Goal: Information Seeking & Learning: Learn about a topic

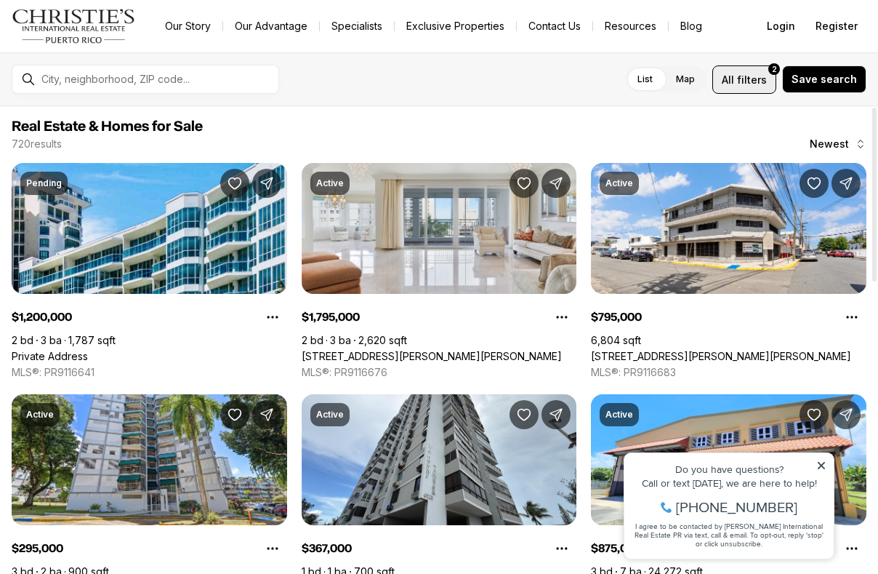
click at [750, 74] on span "filters" at bounding box center [752, 79] width 30 height 15
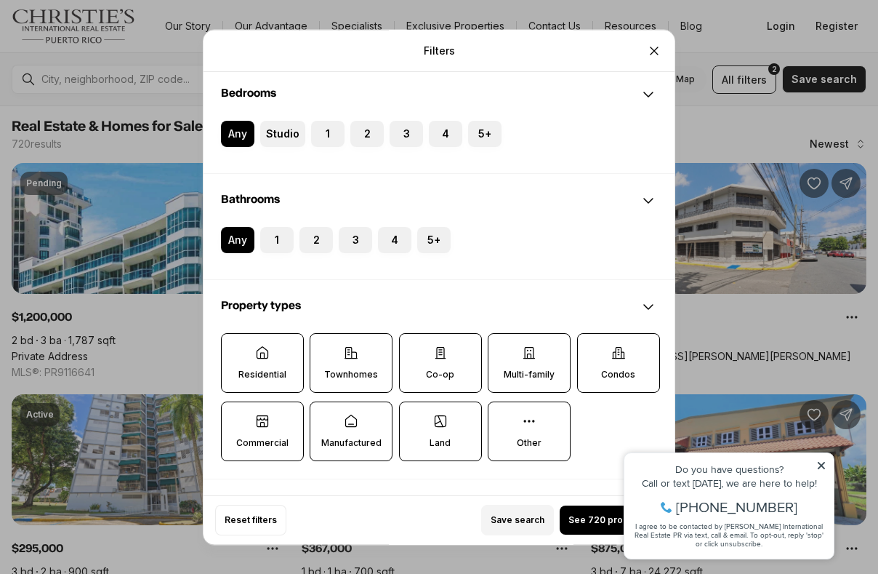
scroll to position [216, 0]
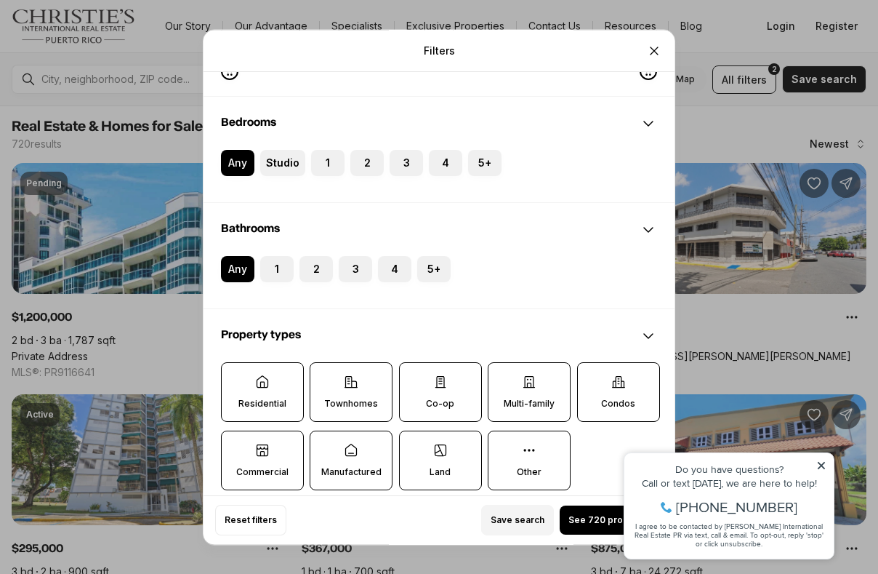
click at [249, 396] on label "Residential" at bounding box center [262, 392] width 83 height 60
click at [236, 377] on button "Residential" at bounding box center [229, 370] width 15 height 15
click at [278, 406] on p "Residential" at bounding box center [263, 404] width 48 height 12
click at [237, 378] on button "Residential" at bounding box center [229, 371] width 15 height 15
click at [366, 407] on p "Townhomes" at bounding box center [351, 404] width 54 height 12
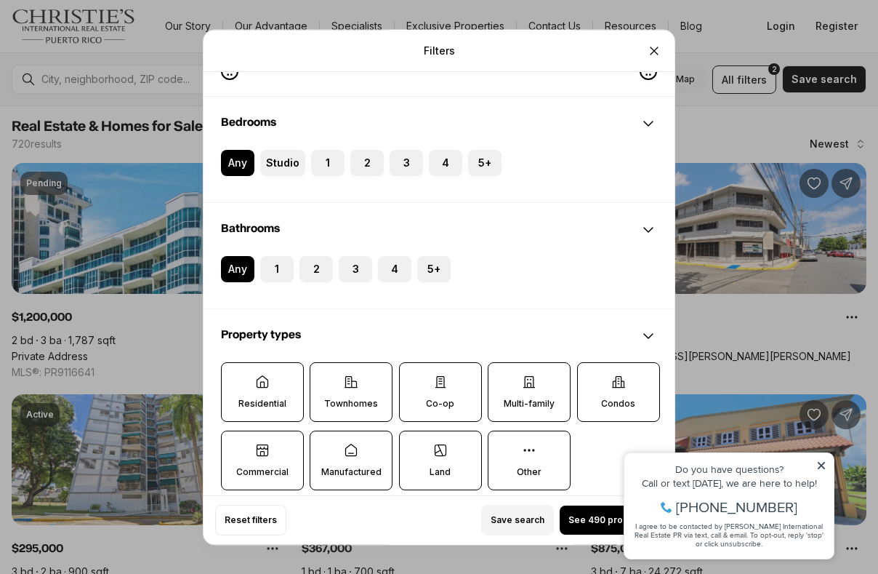
click at [325, 377] on button "Townhomes" at bounding box center [317, 370] width 15 height 15
click at [353, 454] on icon at bounding box center [351, 451] width 15 height 15
click at [325, 446] on button "Manufactured" at bounding box center [317, 439] width 15 height 15
click at [266, 462] on label "Commercial" at bounding box center [262, 461] width 83 height 60
click at [236, 446] on button "Commercial" at bounding box center [229, 439] width 15 height 15
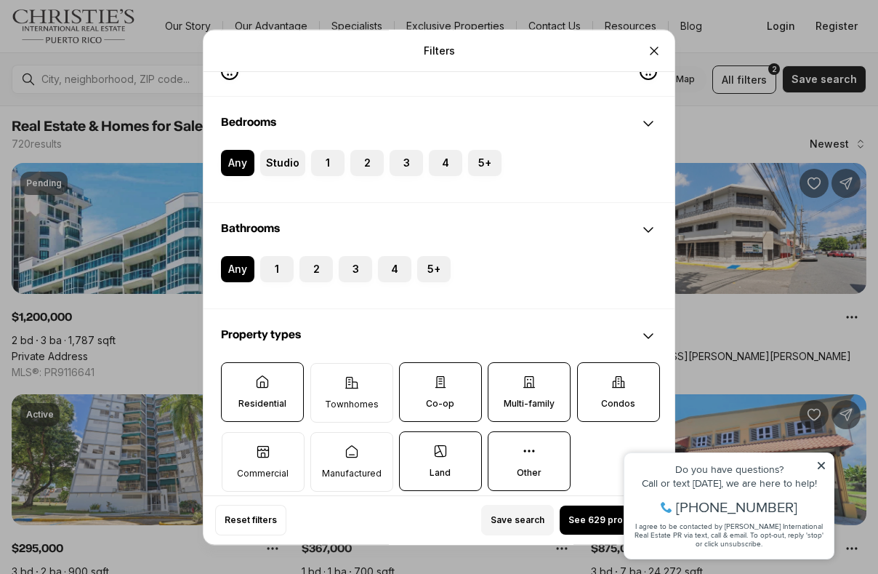
click at [452, 460] on label "Land" at bounding box center [440, 461] width 83 height 60
click at [414, 446] on button "Land" at bounding box center [407, 439] width 15 height 15
click at [462, 384] on label "Co-op" at bounding box center [440, 392] width 83 height 60
click at [414, 377] on button "Co-op" at bounding box center [407, 370] width 15 height 15
click at [521, 378] on label "Multi-family" at bounding box center [529, 392] width 83 height 60
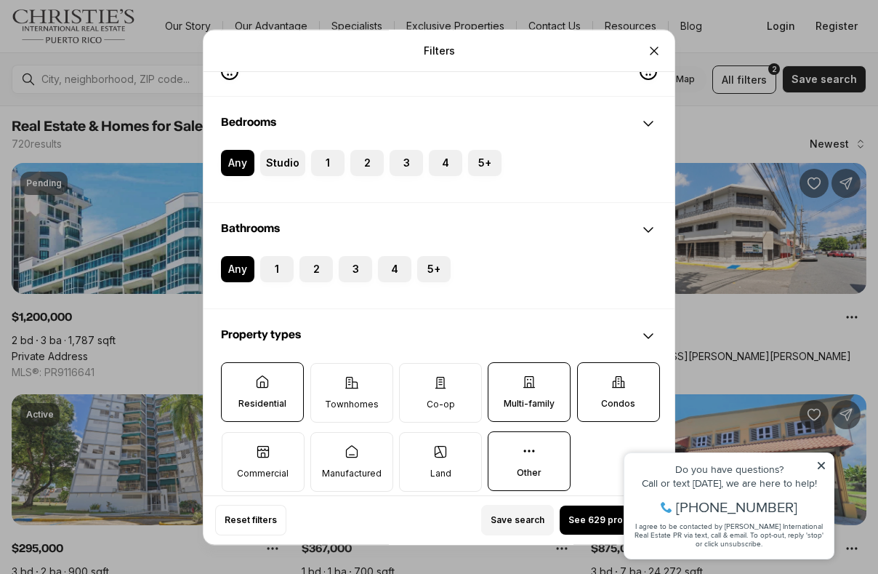
click at [503, 377] on button "Multi-family" at bounding box center [496, 370] width 15 height 15
click at [614, 394] on label "Condos" at bounding box center [618, 392] width 83 height 60
click at [593, 377] on button "Condos" at bounding box center [585, 370] width 15 height 15
click at [520, 478] on p "Other" at bounding box center [529, 473] width 25 height 12
click at [503, 446] on button "Other" at bounding box center [496, 439] width 15 height 15
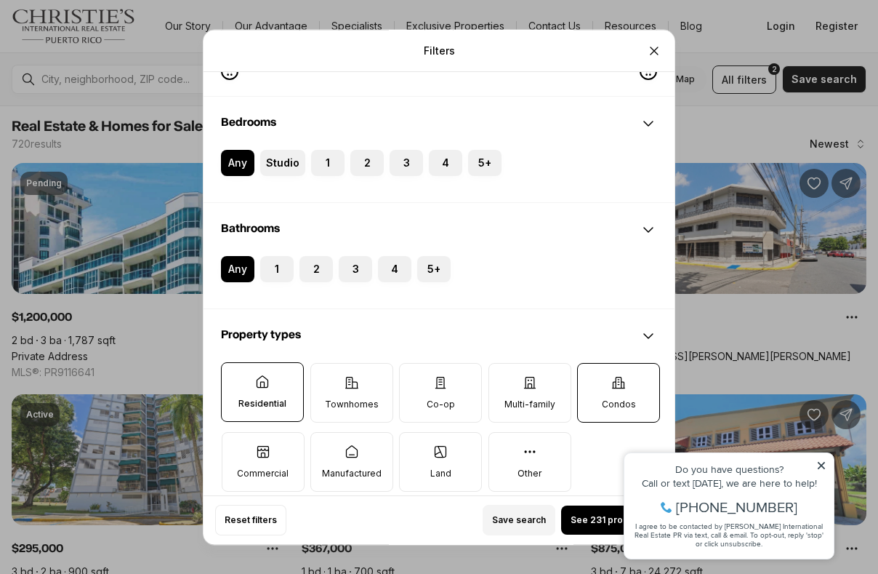
click at [620, 396] on label "Condos" at bounding box center [618, 393] width 83 height 60
click at [593, 378] on button "Condos" at bounding box center [585, 371] width 15 height 15
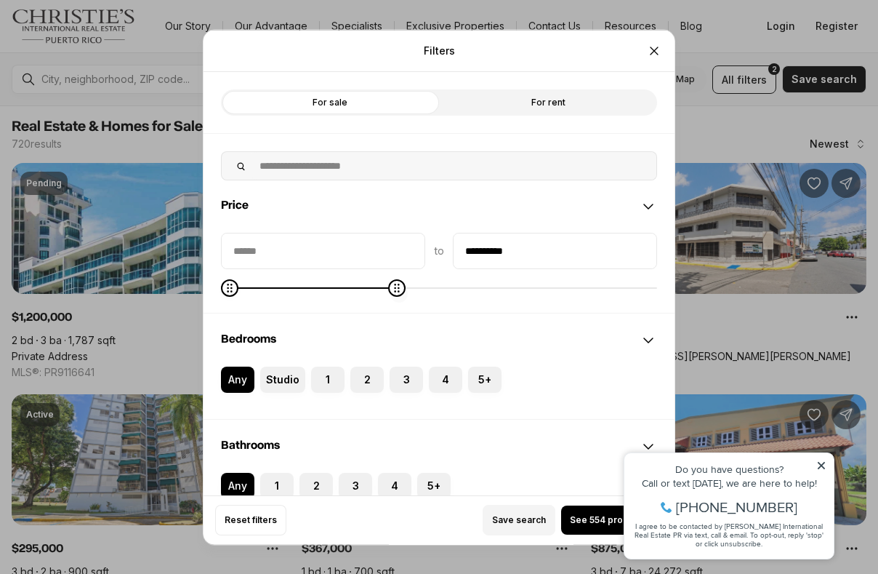
click at [394, 297] on div "**********" at bounding box center [439, 272] width 471 height 80
type input "********"
click at [225, 274] on div "to ********" at bounding box center [439, 263] width 436 height 63
click at [577, 519] on span "See 50 properties" at bounding box center [612, 520] width 79 height 12
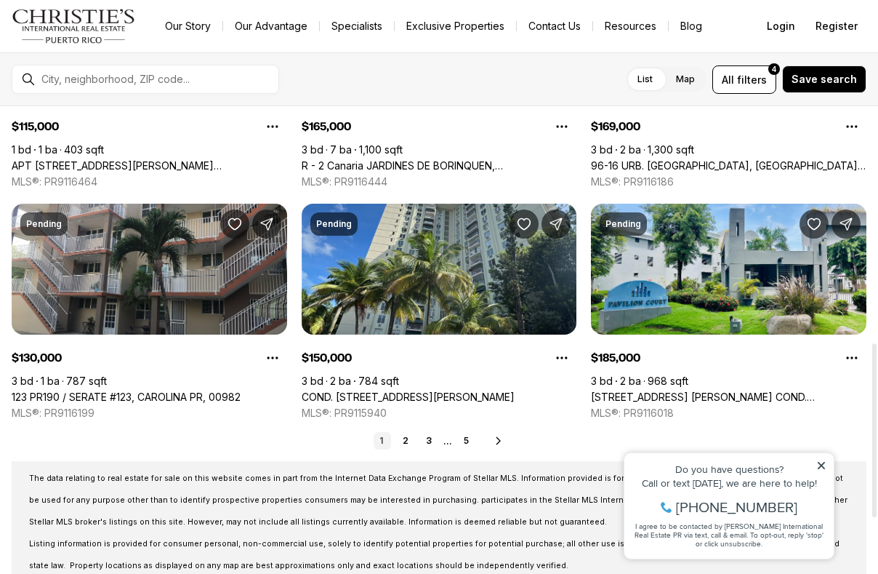
scroll to position [629, 0]
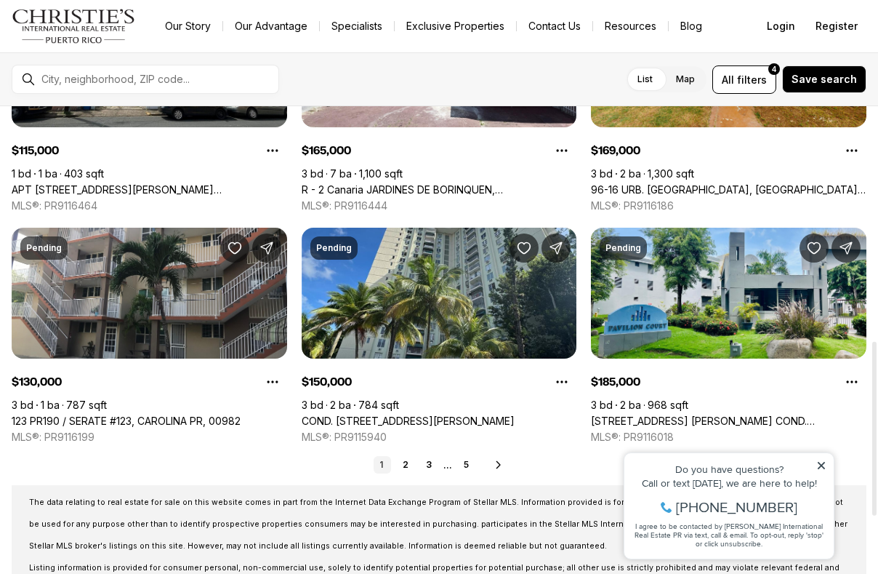
click at [505, 466] on div "1 2 3 ... 5 Next" at bounding box center [439, 464] width 855 height 17
click at [493, 460] on icon at bounding box center [499, 465] width 12 height 12
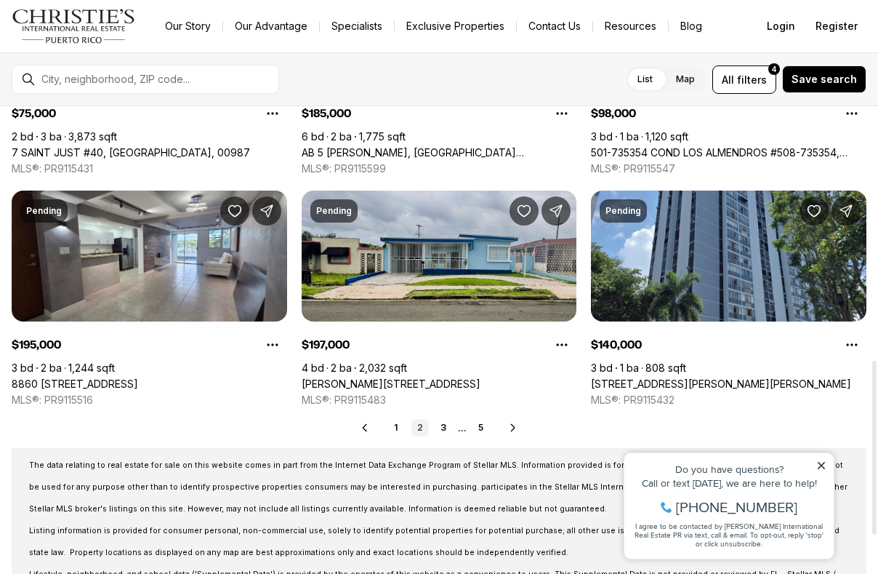
scroll to position [680, 0]
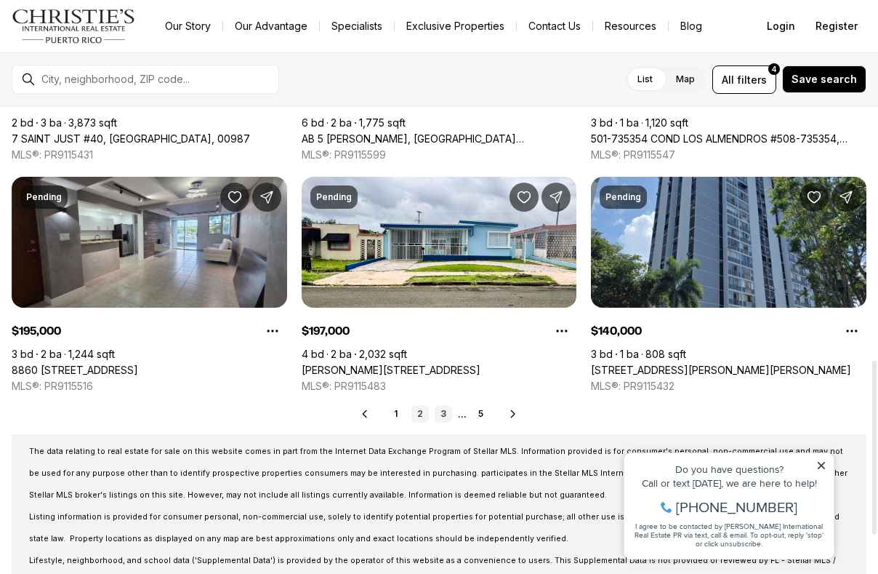
click at [445, 416] on link "3" at bounding box center [443, 413] width 17 height 17
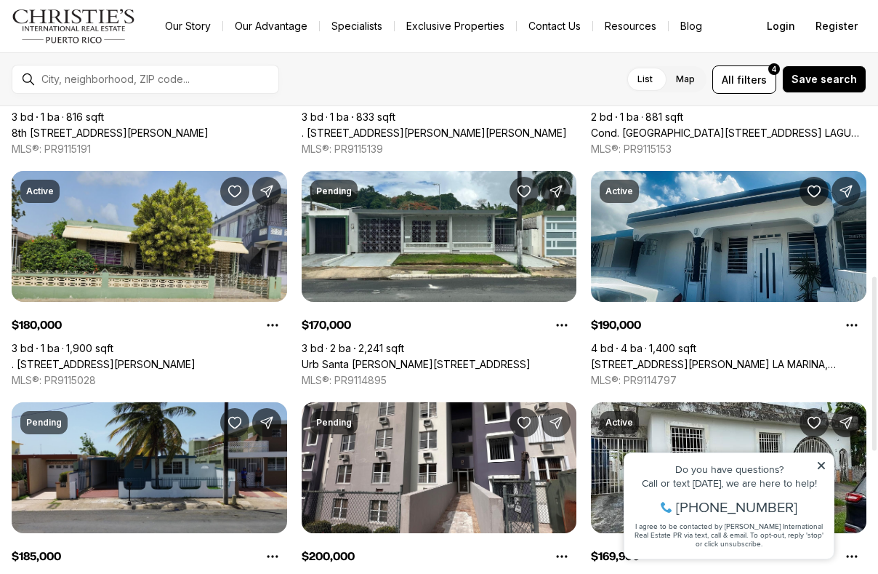
scroll to position [473, 0]
